Goal: Task Accomplishment & Management: Use online tool/utility

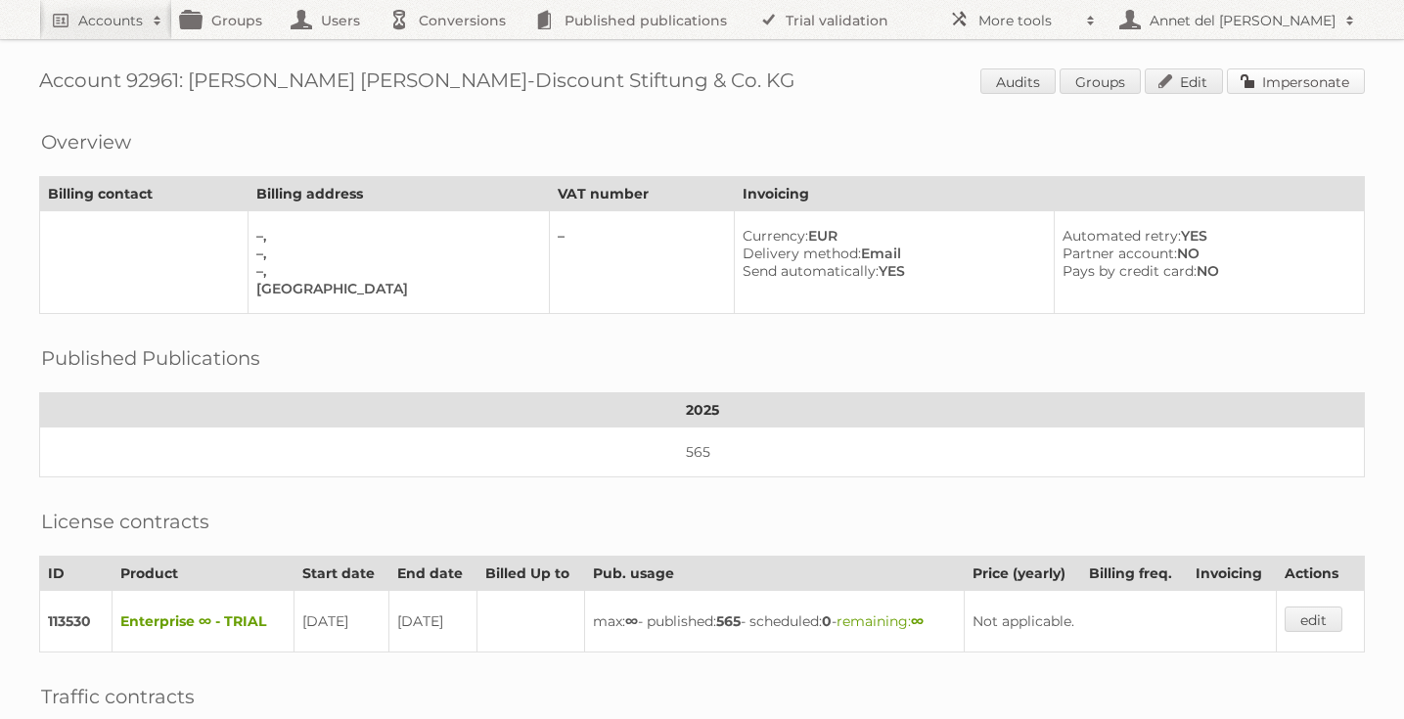
click at [1285, 84] on link "Impersonate" at bounding box center [1296, 80] width 138 height 25
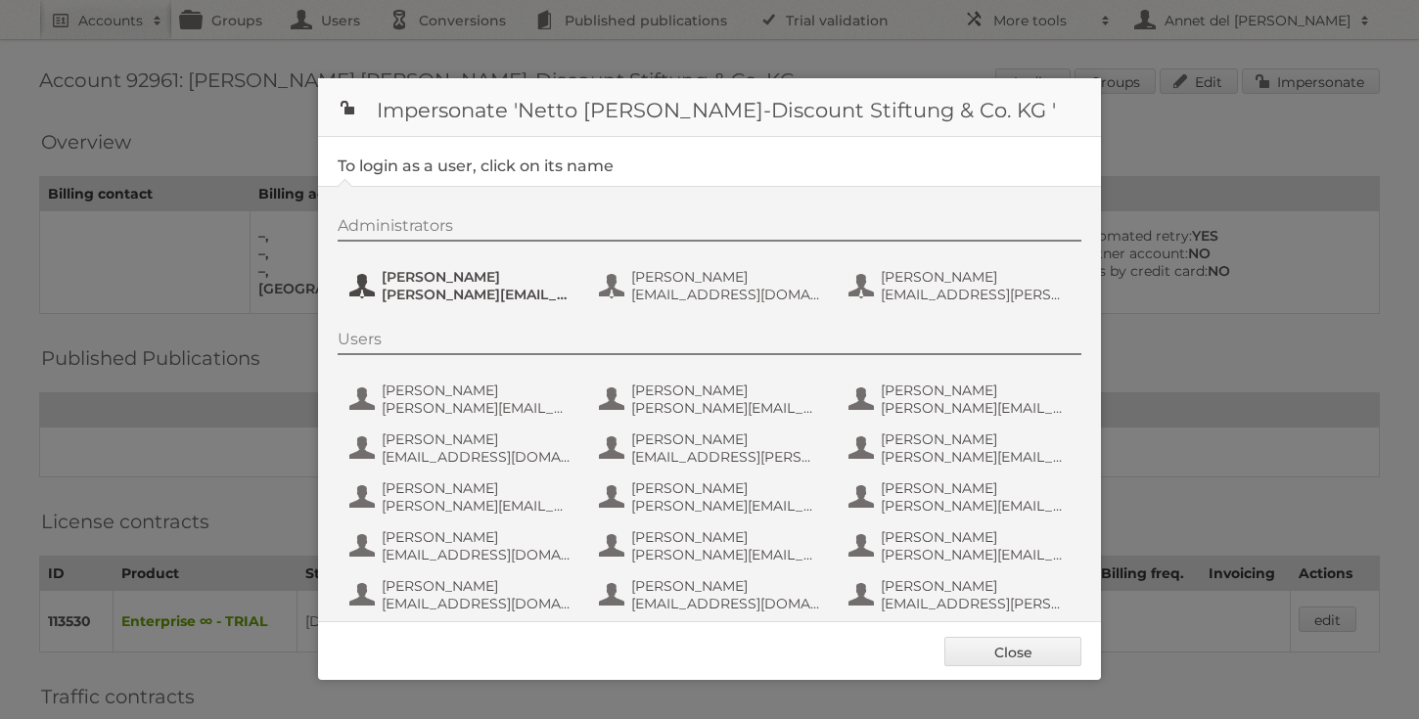
click at [416, 284] on span "Henri Schmidhuber" at bounding box center [477, 277] width 190 height 18
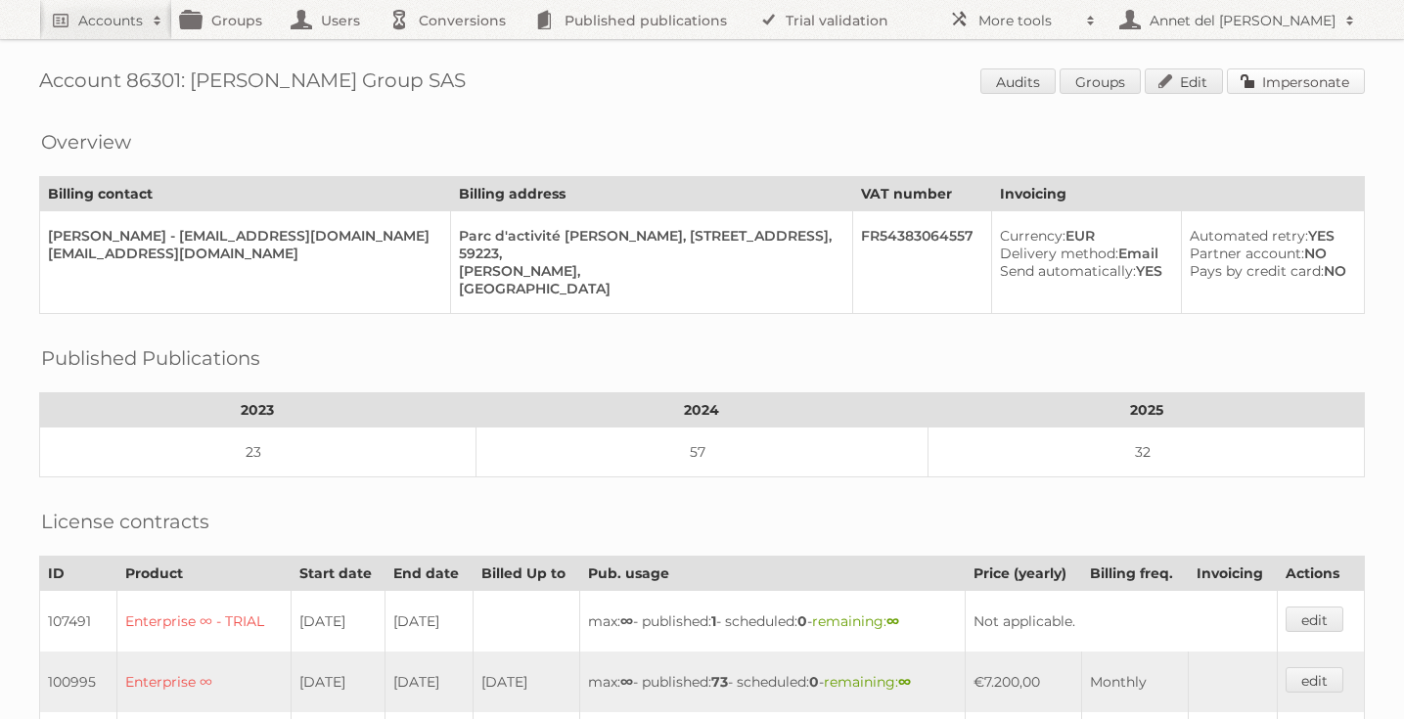
click at [1306, 70] on link "Impersonate" at bounding box center [1296, 80] width 138 height 25
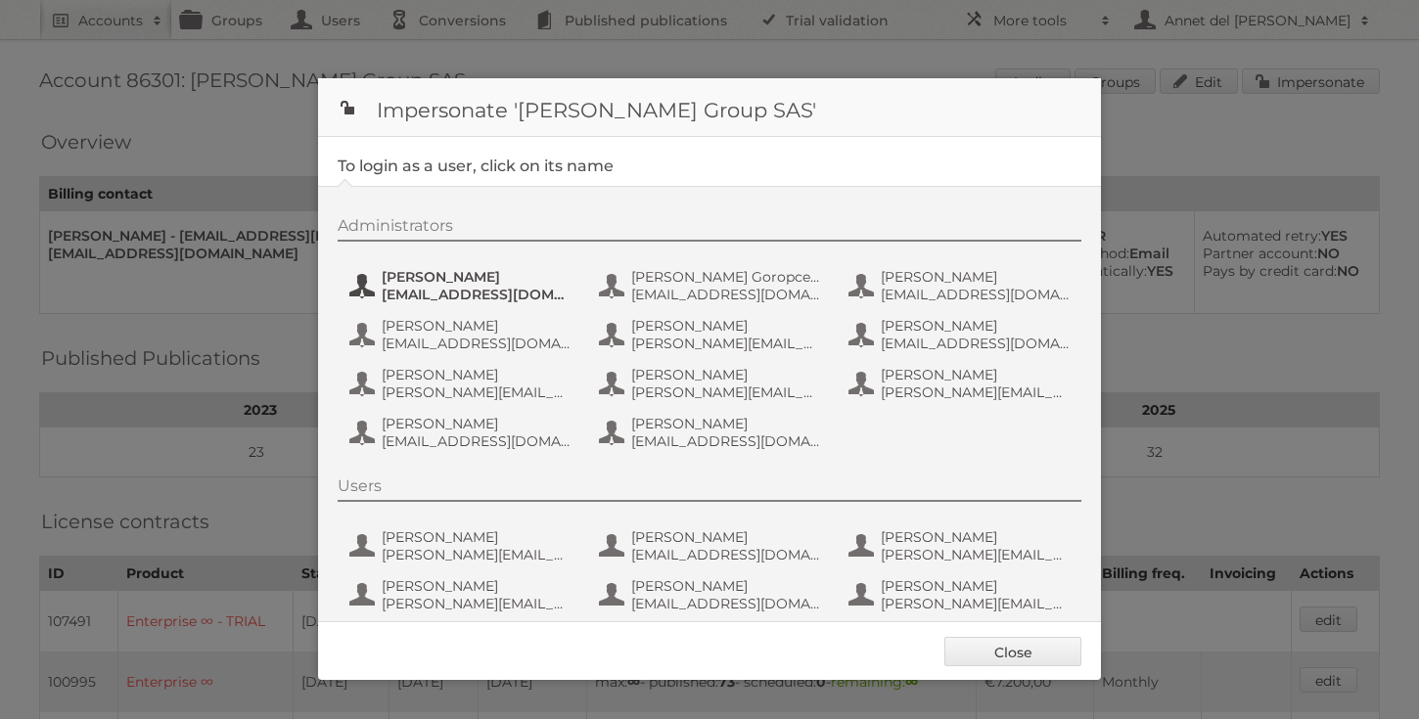
click at [382, 290] on span "dan_cure@bradycorp.com" at bounding box center [477, 295] width 190 height 18
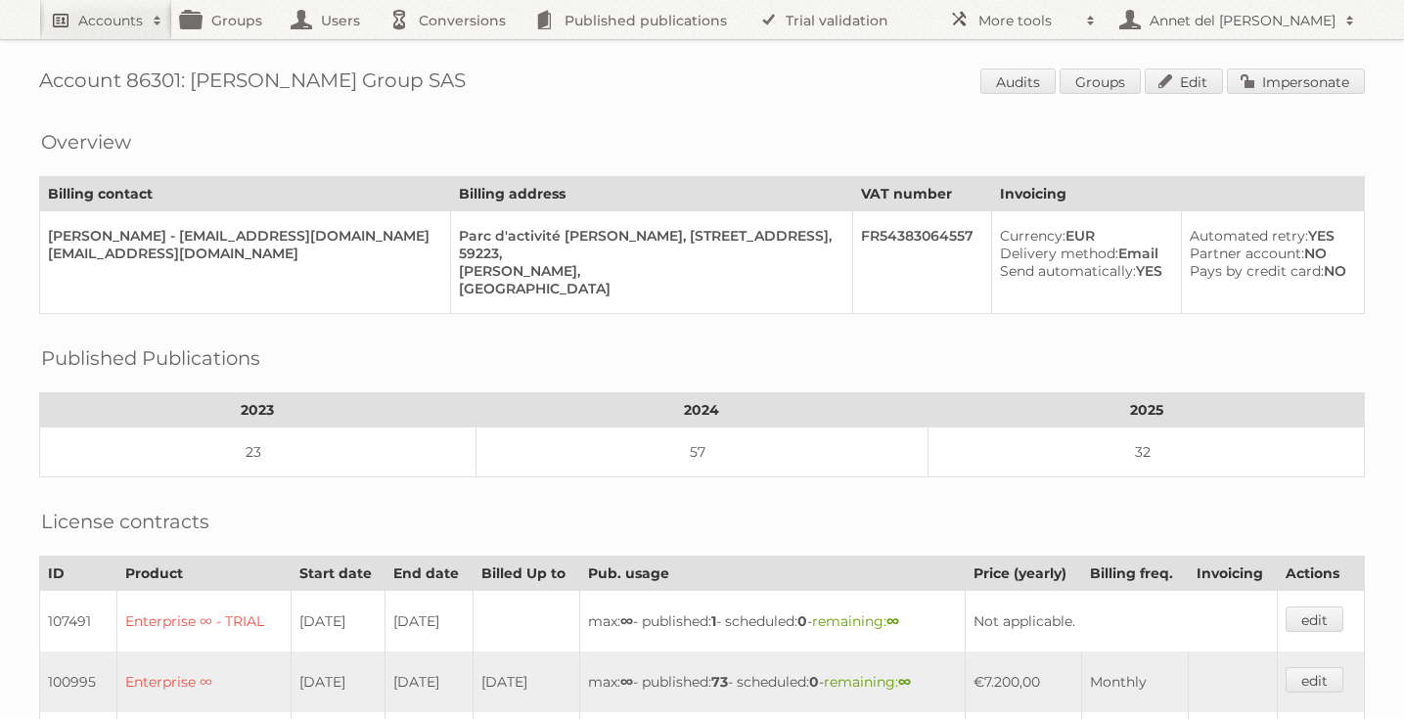
click at [88, 33] on link "Accounts" at bounding box center [105, 19] width 133 height 39
paste input"] "[EMAIL_ADDRESS][DOMAIN_NAME]"
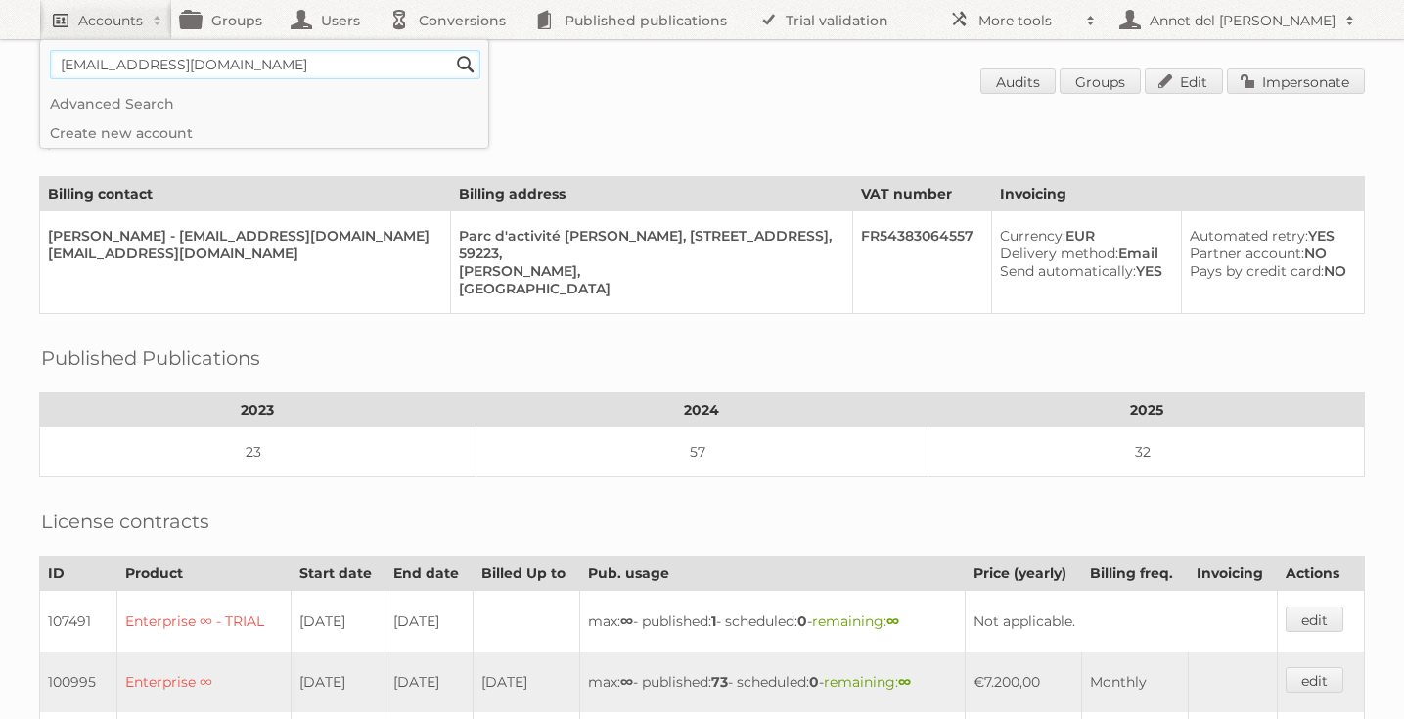
type input"] "[EMAIL_ADDRESS][DOMAIN_NAME]"
click at [451, 50] on input "Search" at bounding box center [465, 64] width 29 height 29
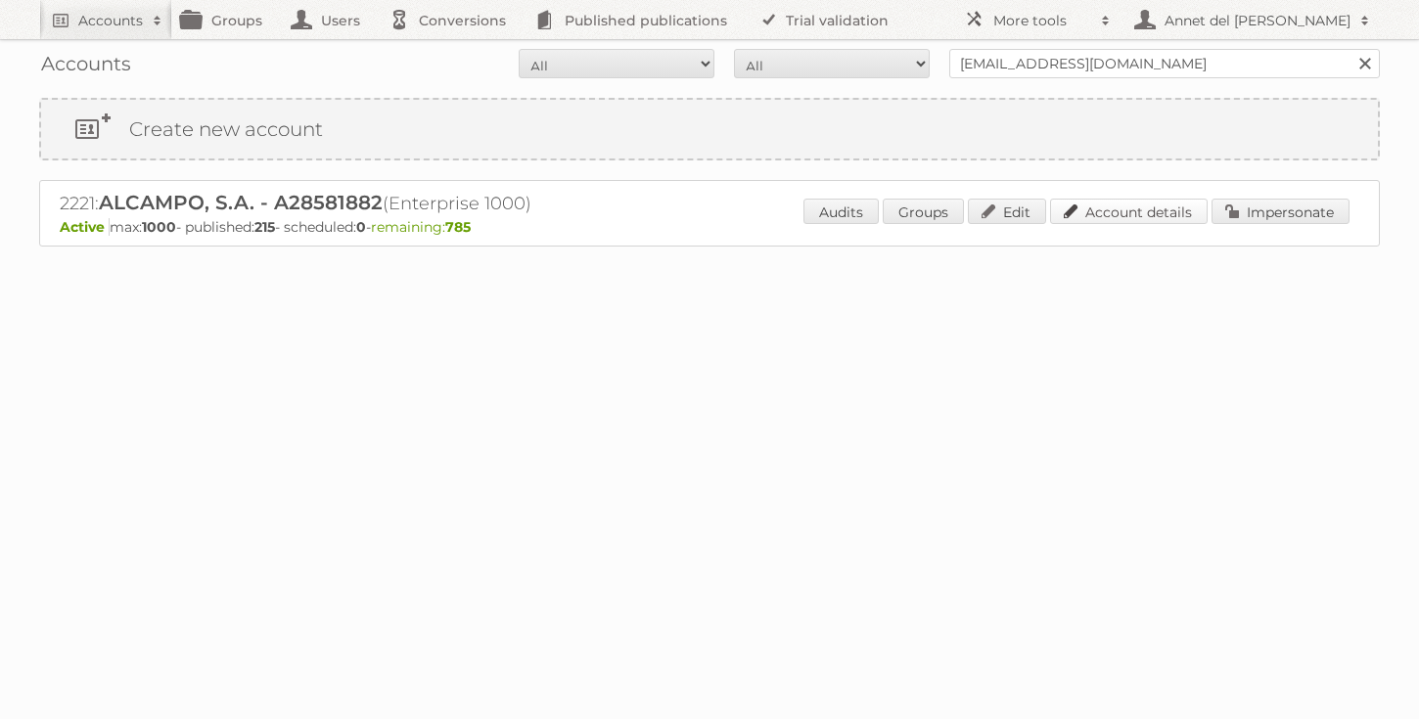
click at [1100, 216] on link "Account details" at bounding box center [1129, 211] width 158 height 25
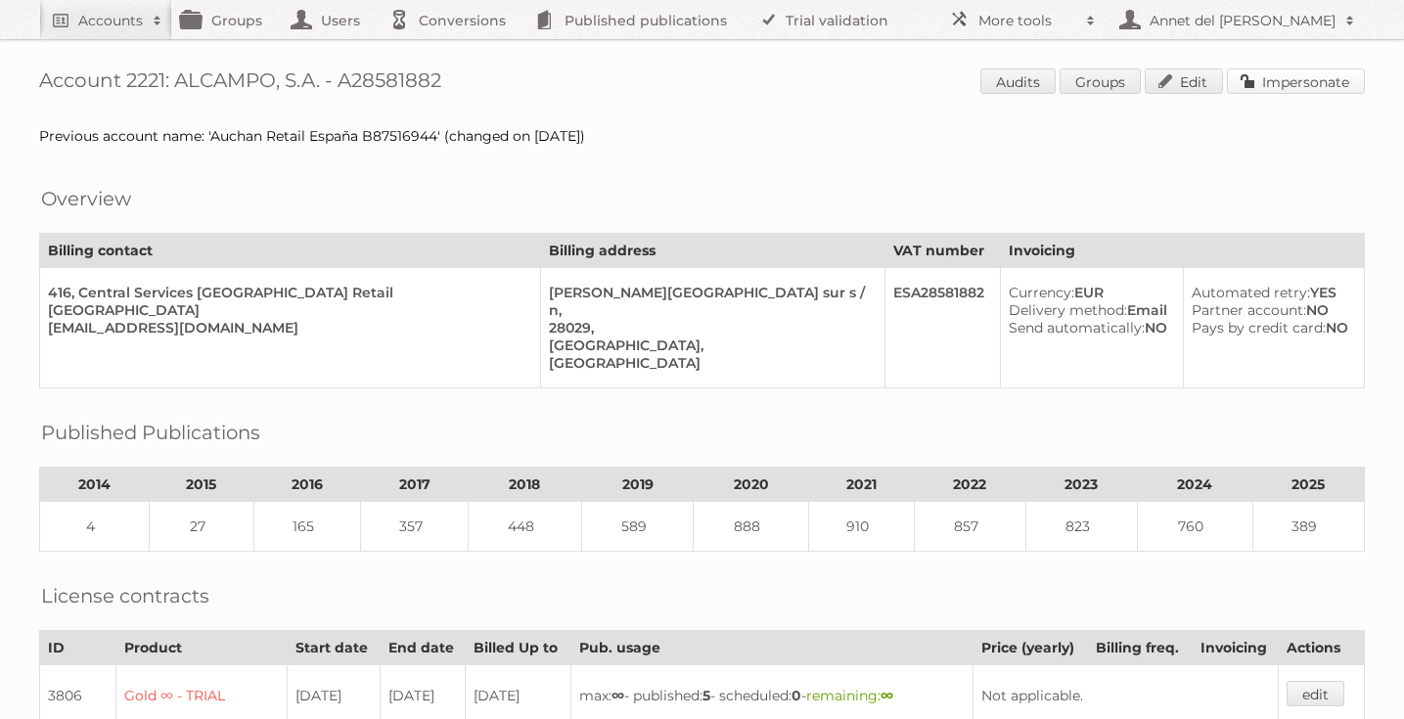
click at [1289, 78] on link "Impersonate" at bounding box center [1296, 80] width 138 height 25
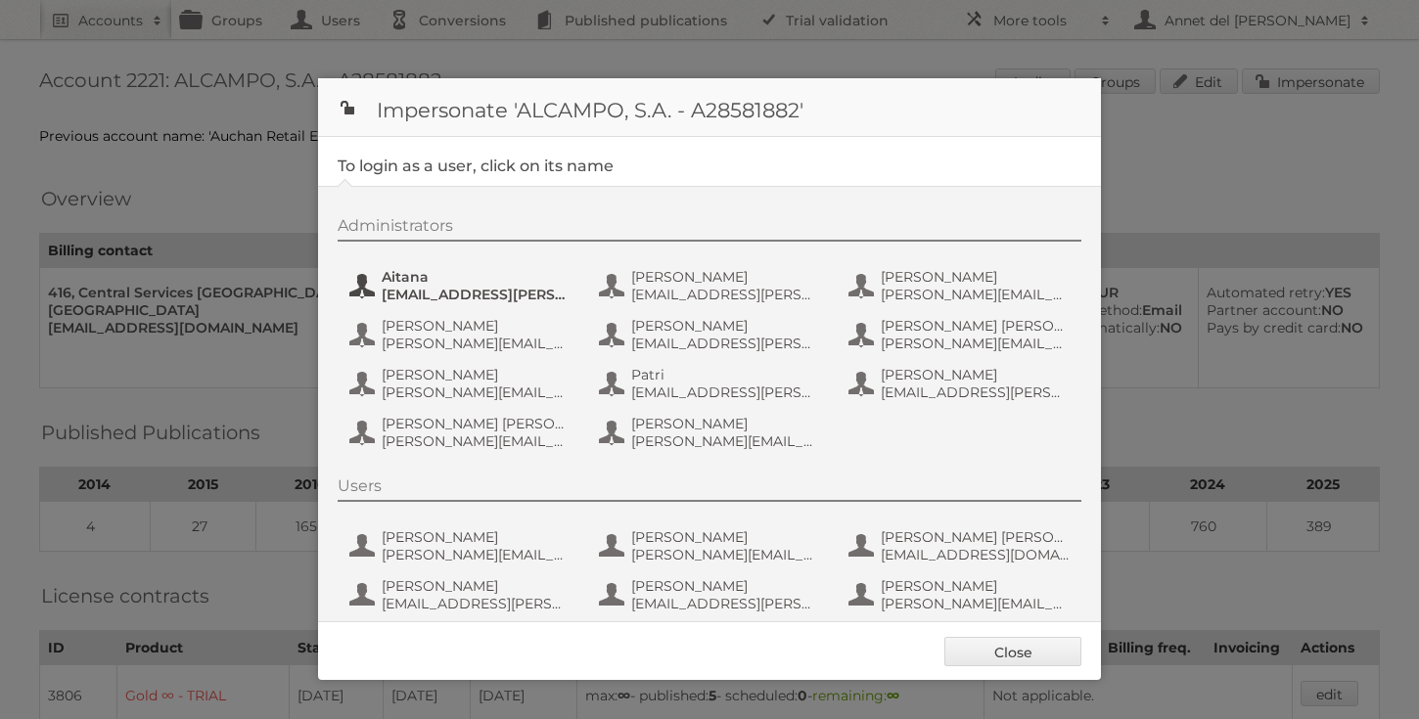
click at [424, 294] on span "[EMAIL_ADDRESS][PERSON_NAME][DOMAIN_NAME]" at bounding box center [477, 295] width 190 height 18
